Goal: Information Seeking & Learning: Understand process/instructions

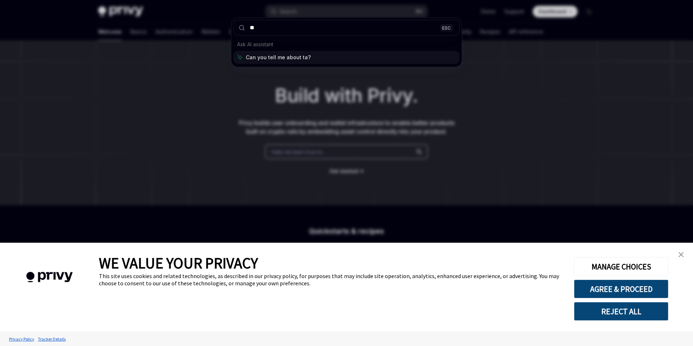
type input "*"
type input "********"
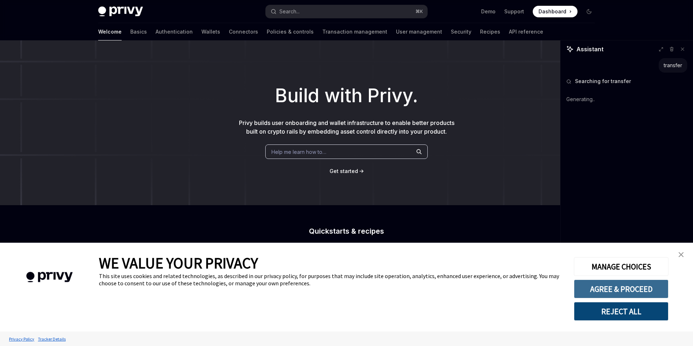
type textarea "*"
click at [638, 286] on button "AGREE & PROCEED" at bounding box center [621, 288] width 95 height 19
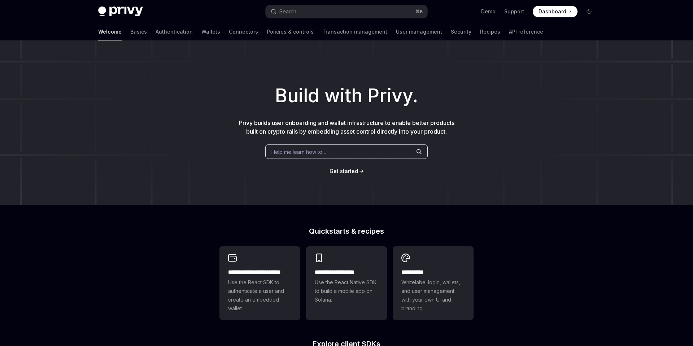
click at [370, 149] on div "Help me learn how to…" at bounding box center [346, 151] width 162 height 14
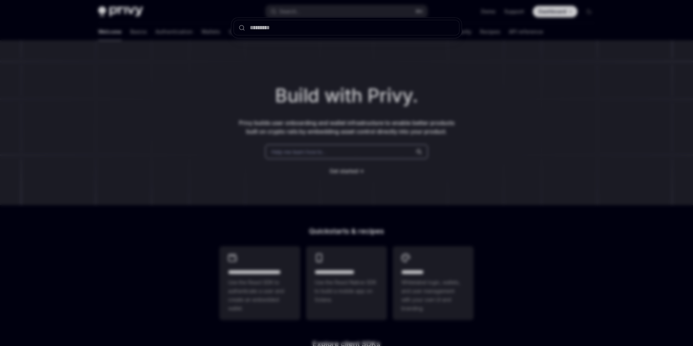
type input "********"
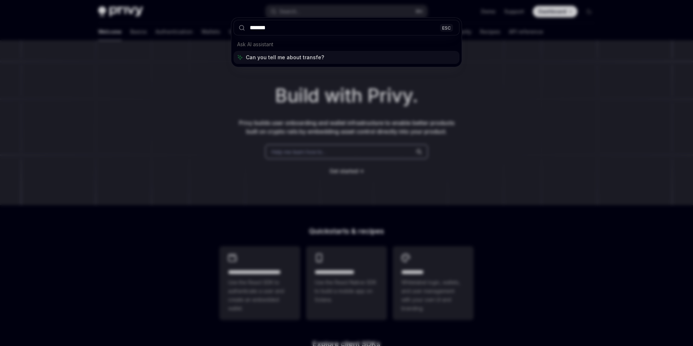
type input "********"
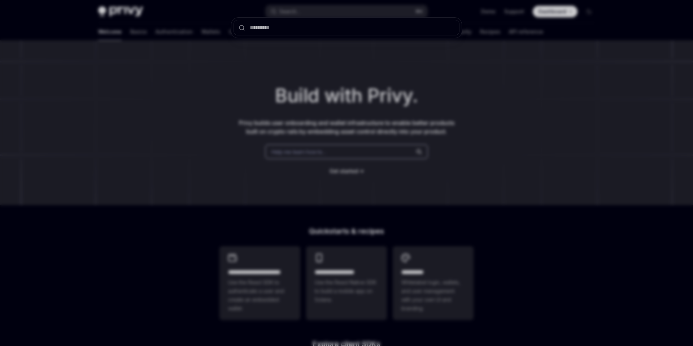
type input "********"
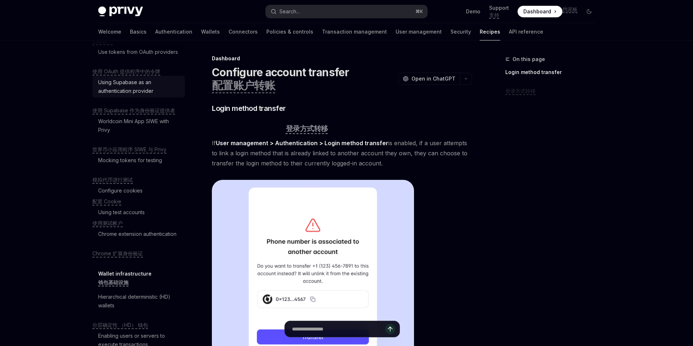
scroll to position [121, 0]
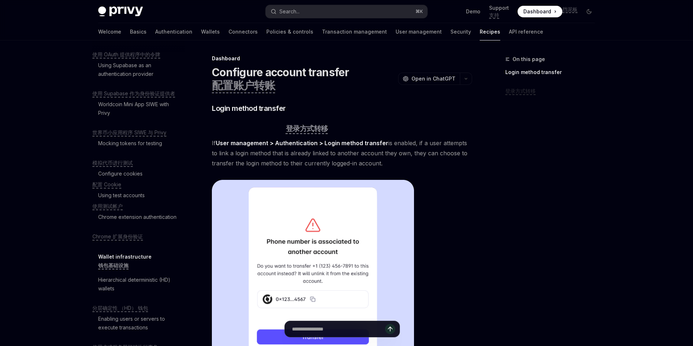
click at [136, 165] on li "Mocking tokens for testing 模拟代币进行测试" at bounding box center [138, 152] width 92 height 30
click at [136, 174] on div "Configure cookies" at bounding box center [120, 173] width 44 height 9
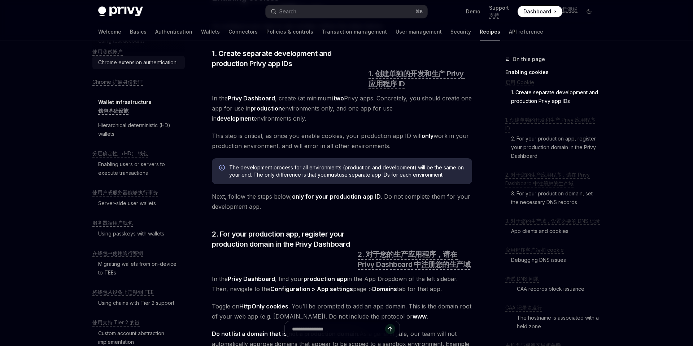
scroll to position [323, 0]
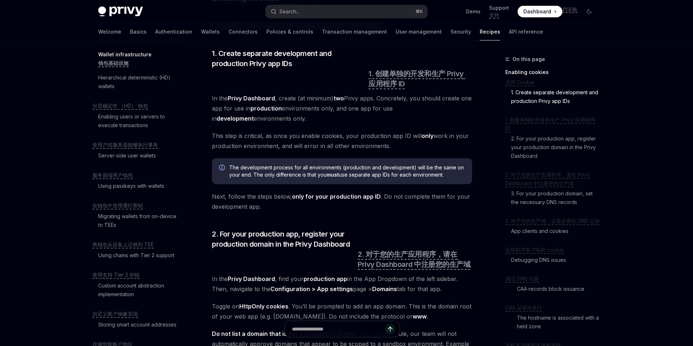
click at [124, 162] on li "Server-side user wallets 服务器端用户钱包" at bounding box center [138, 164] width 92 height 30
click at [126, 140] on li "Enabling users or servers to execute transactions 使用户或服务器能够执行事务" at bounding box center [138, 129] width 92 height 39
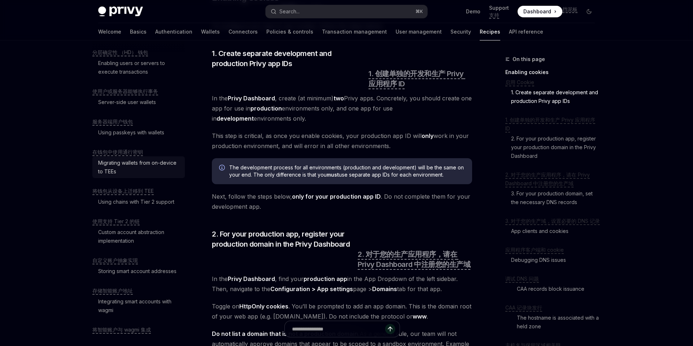
scroll to position [402, 0]
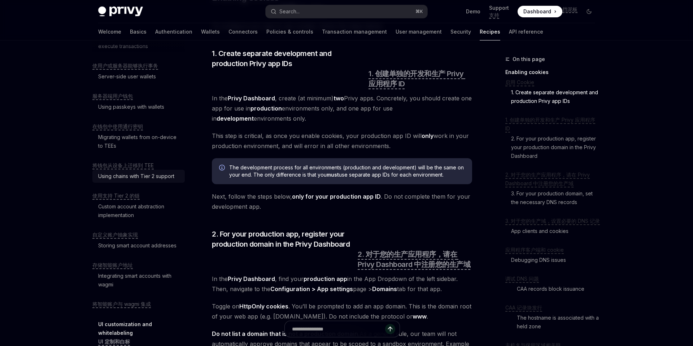
click at [134, 171] on link "Using chains with Tier 2 support" at bounding box center [138, 176] width 92 height 13
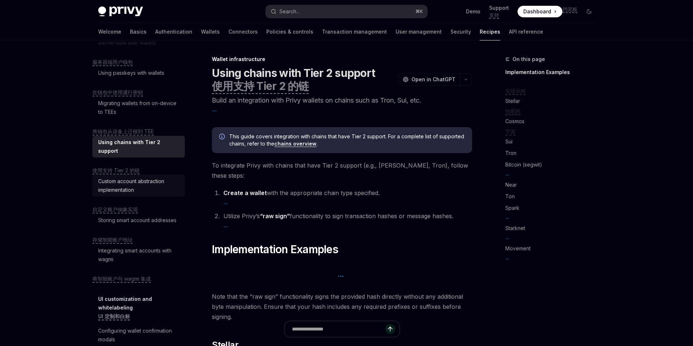
scroll to position [477, 0]
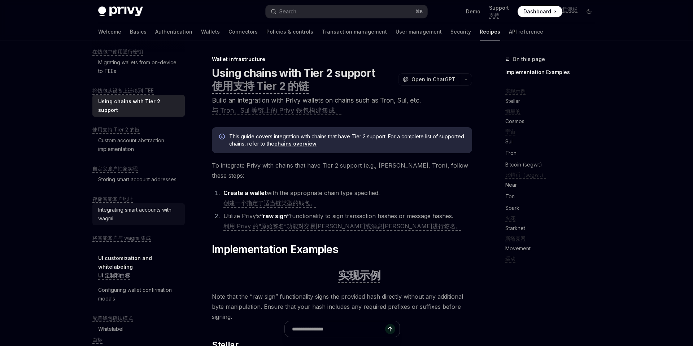
click at [131, 209] on div "Integrating smart accounts with wagmi" at bounding box center [139, 213] width 82 height 17
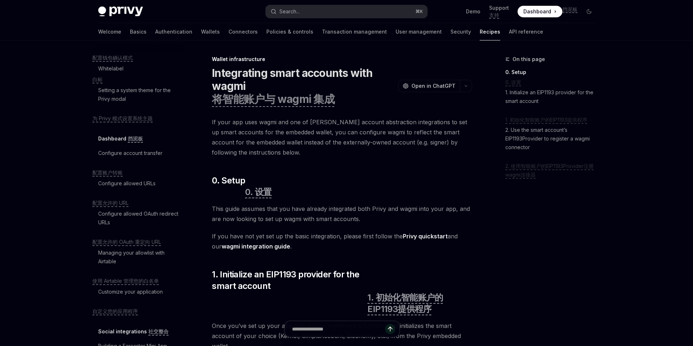
scroll to position [772, 0]
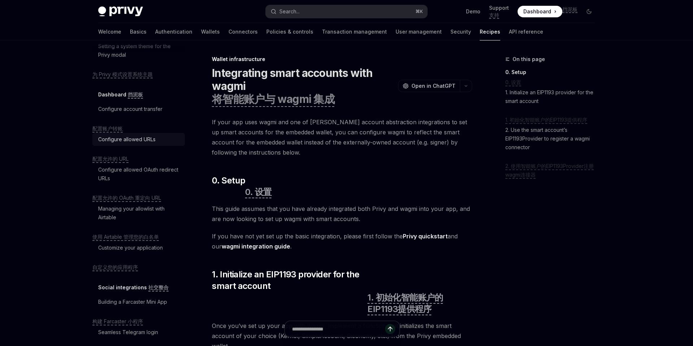
click at [156, 135] on div "Configure allowed URLs" at bounding box center [139, 139] width 82 height 9
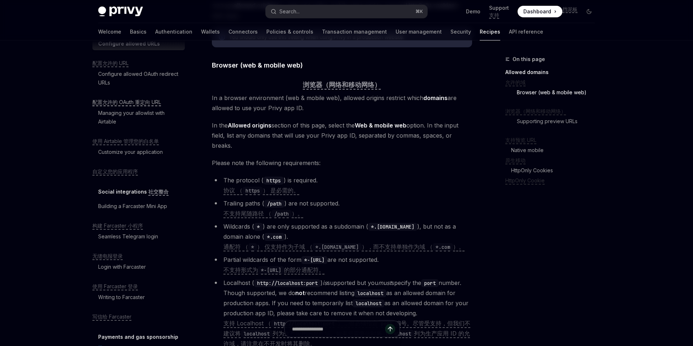
scroll to position [905, 0]
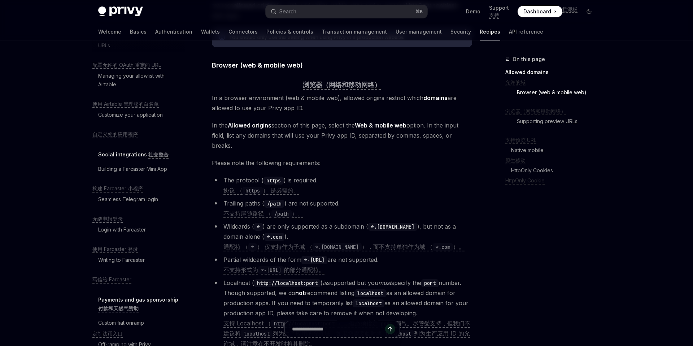
click at [177, 22] on div "Privy Docs home page Search... ⌘ K Demo Support 支持 Dashboard Dashboard 挡泥板 Sear…" at bounding box center [346, 11] width 497 height 23
click at [201, 34] on link "Wallets" at bounding box center [210, 31] width 19 height 17
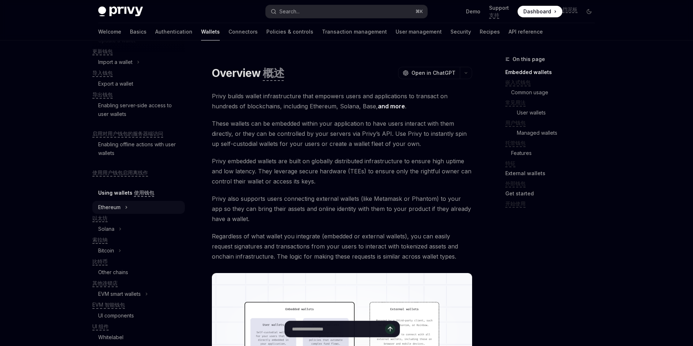
scroll to position [134, 0]
click at [113, 220] on li "Ethereum 以太坊" at bounding box center [138, 210] width 92 height 22
click at [116, 218] on li "Ethereum 以太坊" at bounding box center [138, 210] width 92 height 22
click at [117, 213] on li "Ethereum 以太坊" at bounding box center [138, 210] width 92 height 22
click at [118, 210] on div "Ethereum" at bounding box center [138, 205] width 92 height 13
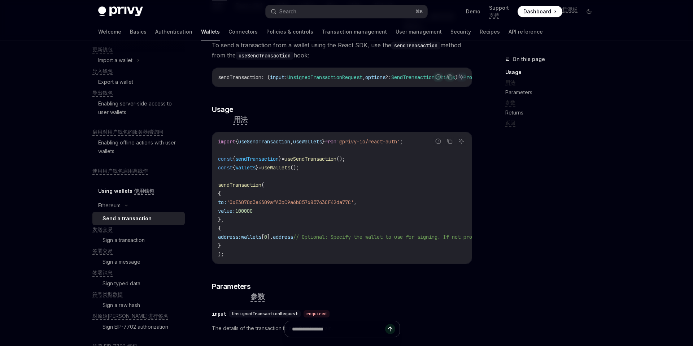
scroll to position [169, 0]
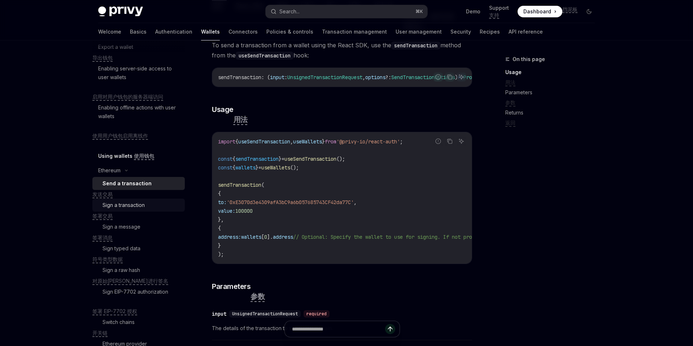
click at [123, 207] on div "Sign a transaction" at bounding box center [124, 205] width 42 height 9
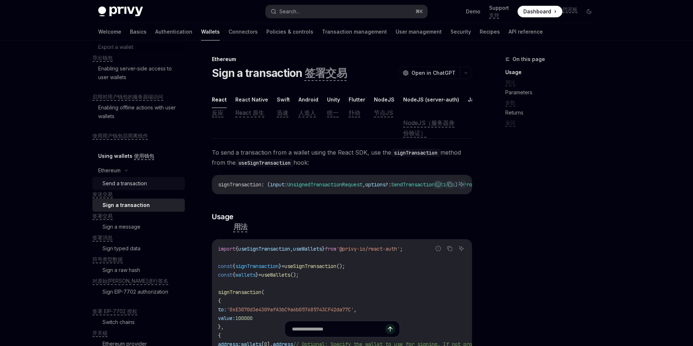
click at [132, 184] on div "Send a transaction" at bounding box center [125, 183] width 44 height 9
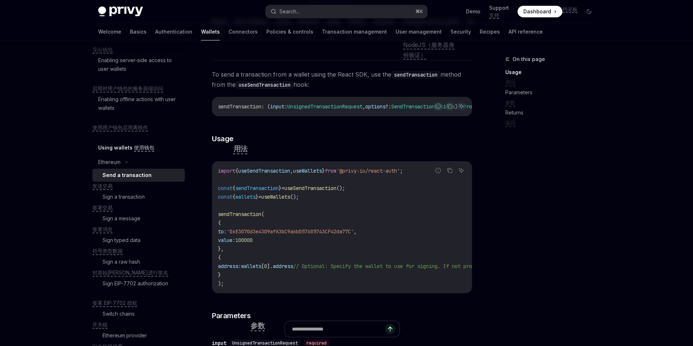
scroll to position [150, 0]
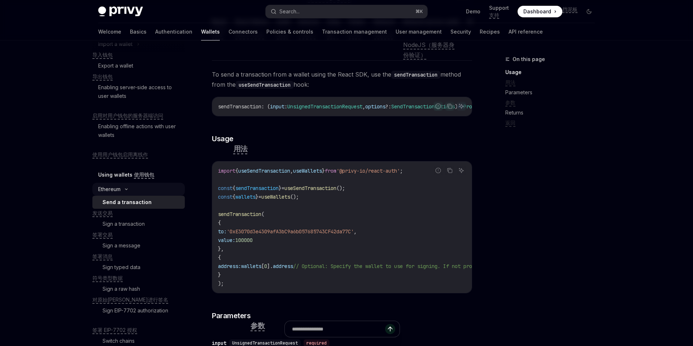
click at [144, 186] on div "Ethereum" at bounding box center [138, 189] width 92 height 13
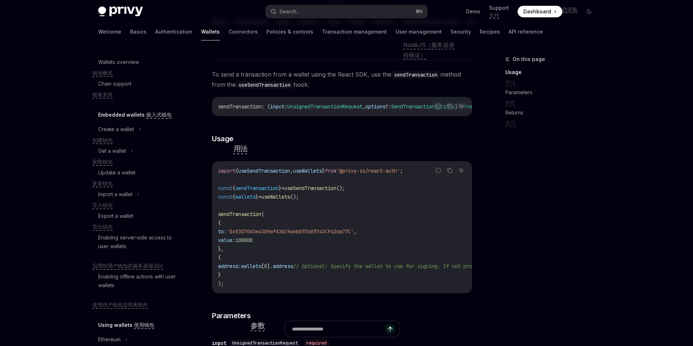
scroll to position [62, 0]
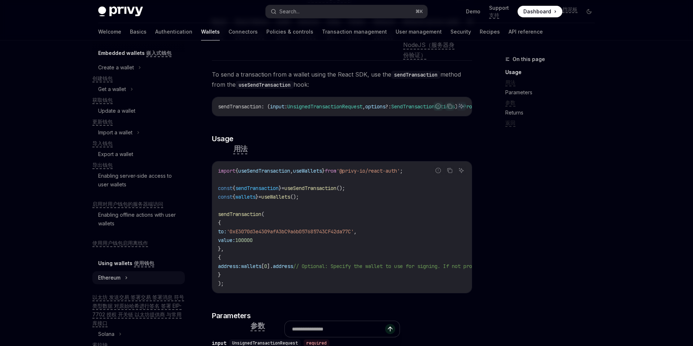
click at [112, 280] on div "Ethereum" at bounding box center [109, 277] width 22 height 9
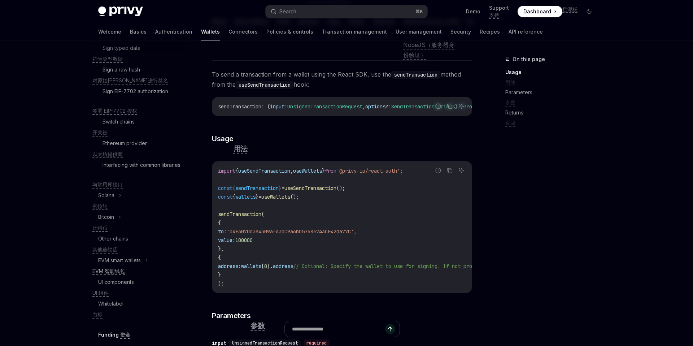
scroll to position [0, 0]
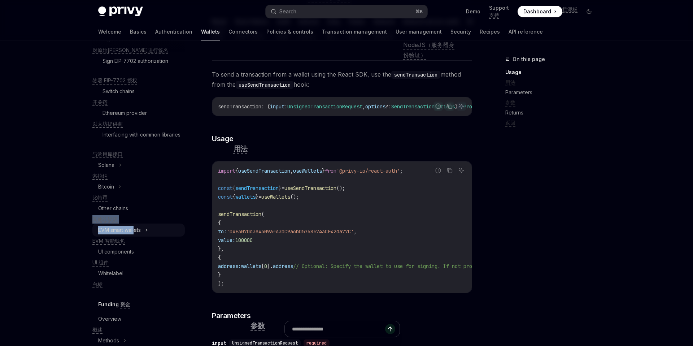
drag, startPoint x: 94, startPoint y: 225, endPoint x: 135, endPoint y: 237, distance: 42.7
click at [135, 237] on ul "Ethereum 以太坊 发送交易 签署交易 签署消息 符号类型数据 对原始哈希进行签名 签署 EIP-7702 授权 开关链 以太坊提供商 与常用库接口 S…" at bounding box center [138, 89] width 92 height 398
click at [135, 215] on link "Other chains" at bounding box center [138, 208] width 92 height 13
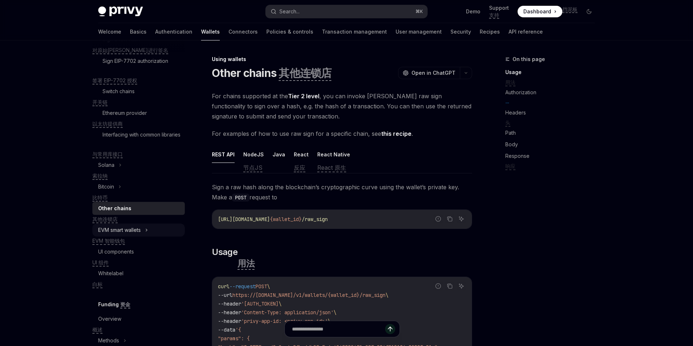
click at [147, 234] on icon at bounding box center [146, 230] width 3 height 9
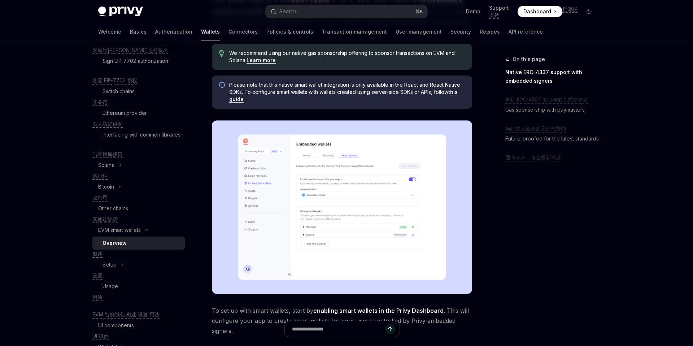
scroll to position [101, 0]
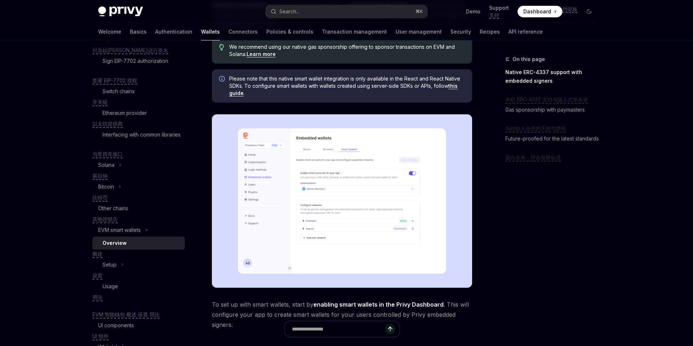
click at [348, 244] on img at bounding box center [342, 201] width 260 height 174
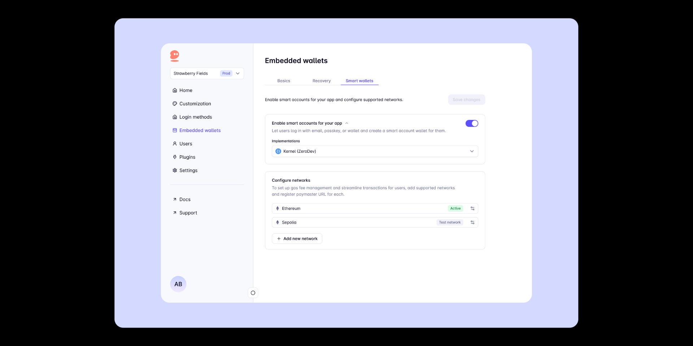
click at [586, 219] on div at bounding box center [346, 173] width 693 height 346
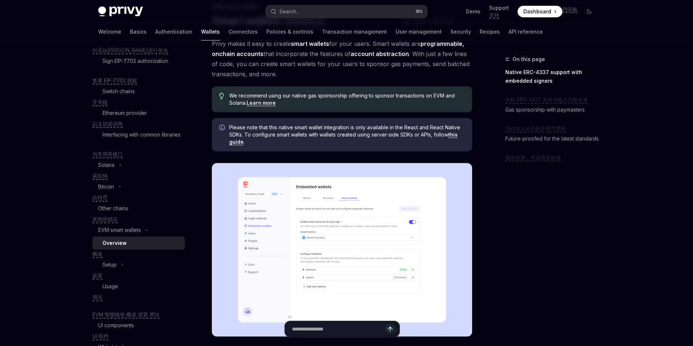
scroll to position [0, 0]
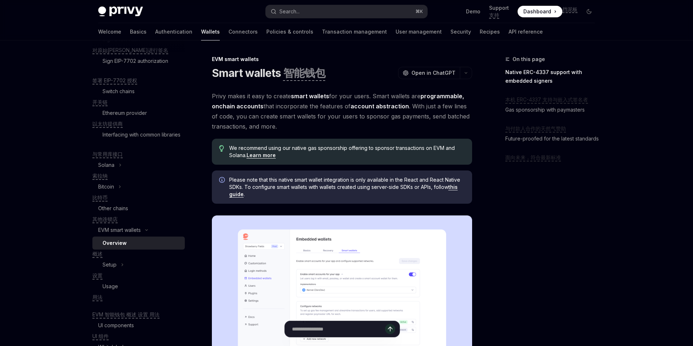
click at [365, 123] on span "Privy makes it easy to create smart wallets for your users. Smart wallets are p…" at bounding box center [342, 111] width 260 height 40
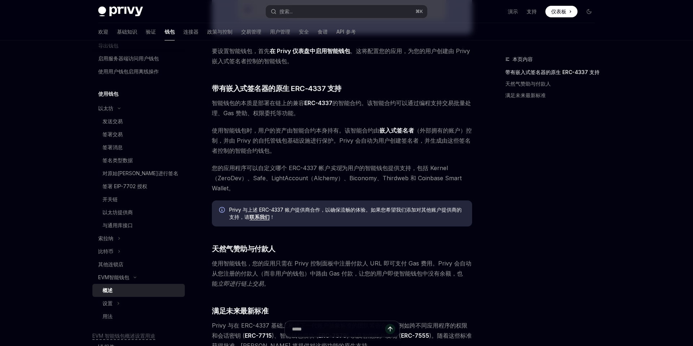
scroll to position [305, 0]
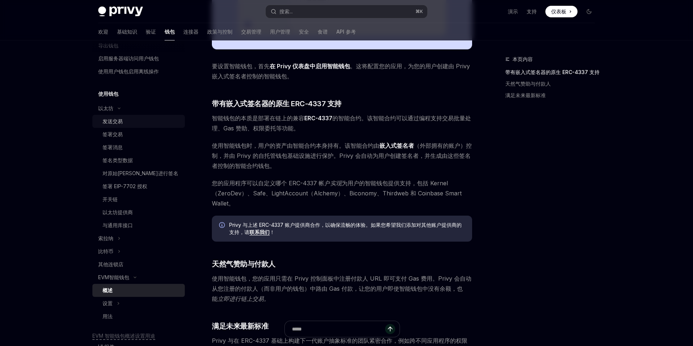
click at [134, 118] on div "发送交易" at bounding box center [142, 121] width 78 height 9
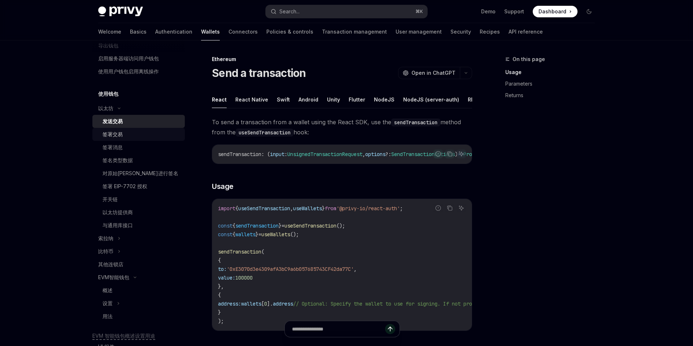
type textarea "*"
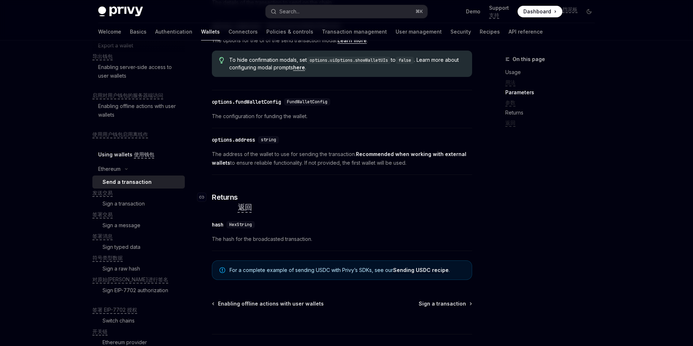
scroll to position [428, 0]
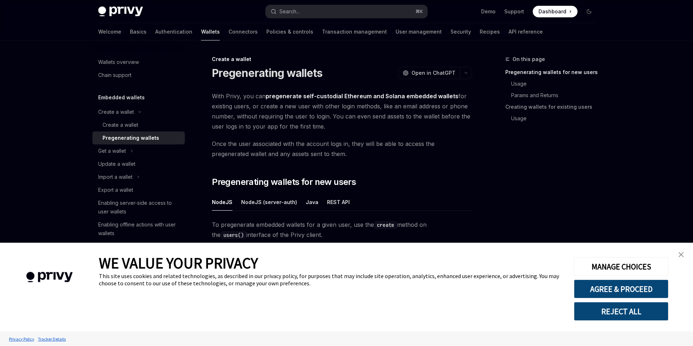
scroll to position [146, 0]
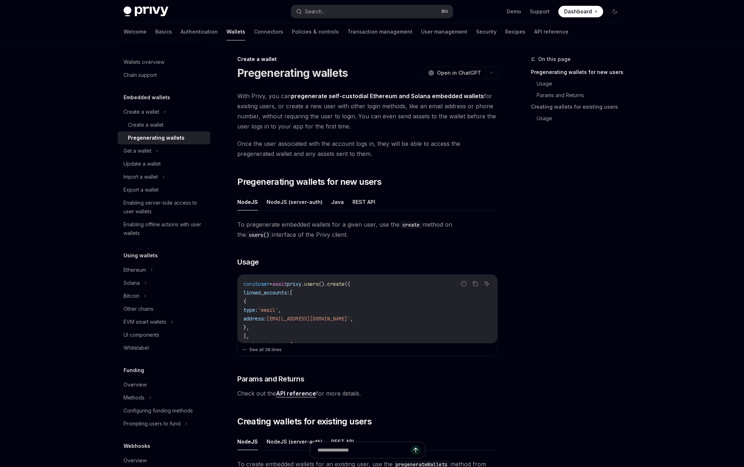
type textarea "*"
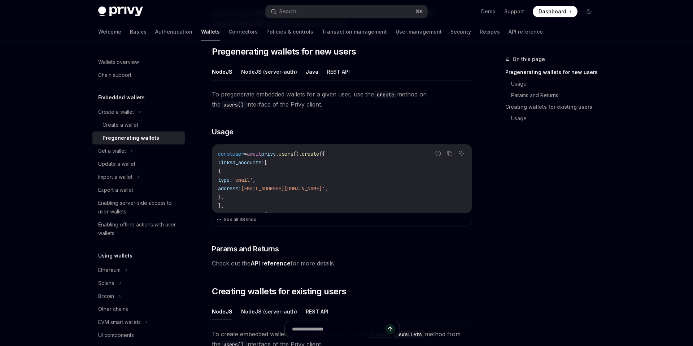
scroll to position [146, 0]
